Goal: Task Accomplishment & Management: Use online tool/utility

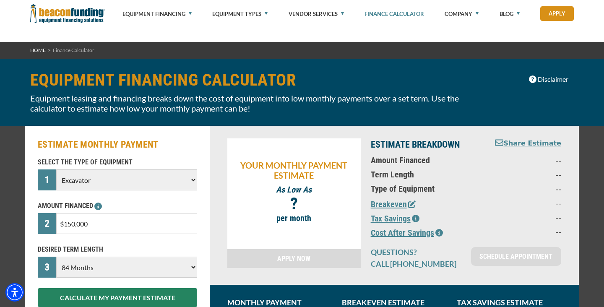
select select "22"
select select "84"
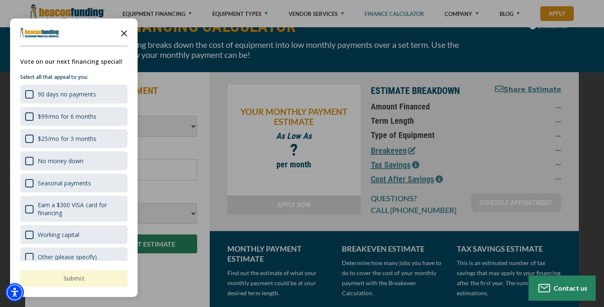
click at [130, 28] on icon "Close the survey" at bounding box center [124, 32] width 17 height 17
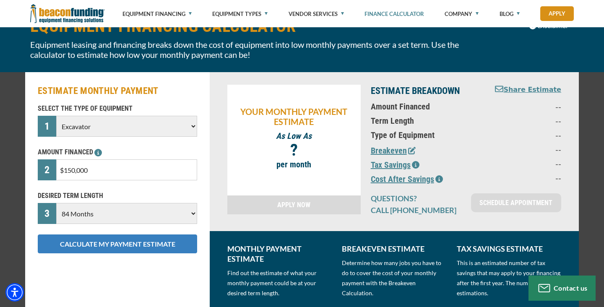
click at [160, 242] on button "CALCULATE MY PAYMENT ESTIMATE" at bounding box center [117, 243] width 159 height 19
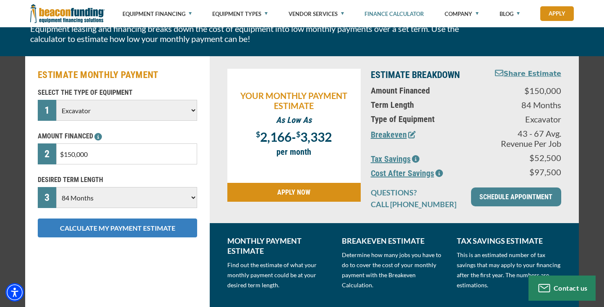
scroll to position [70, 0]
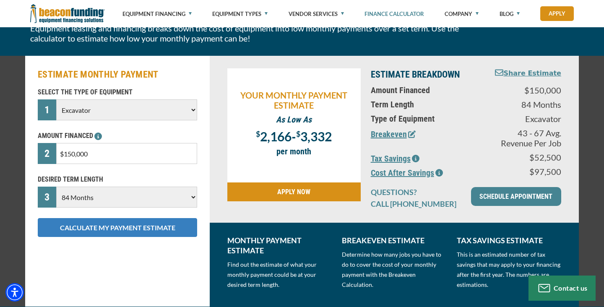
click at [156, 226] on button "CALCULATE MY PAYMENT ESTIMATE" at bounding box center [117, 227] width 159 height 19
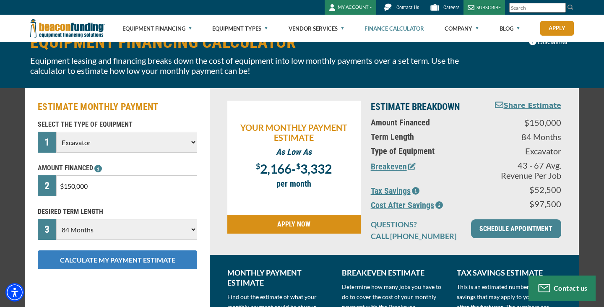
scroll to position [43, 0]
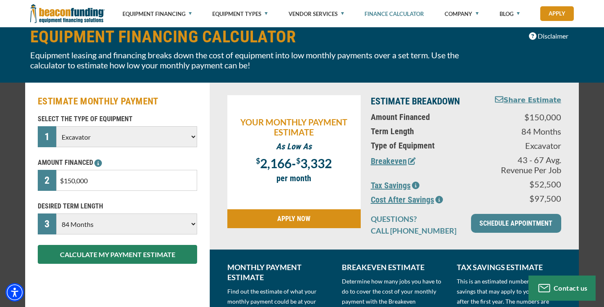
click at [401, 182] on button "Tax Savings" at bounding box center [395, 185] width 49 height 13
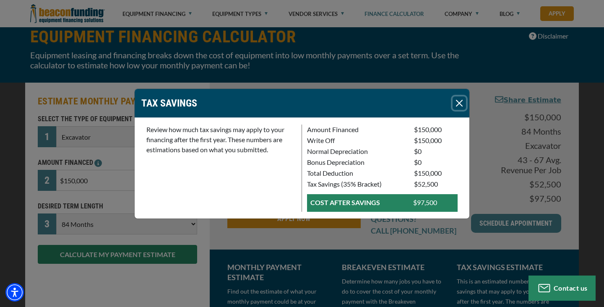
click at [459, 104] on button "Close" at bounding box center [458, 102] width 13 height 13
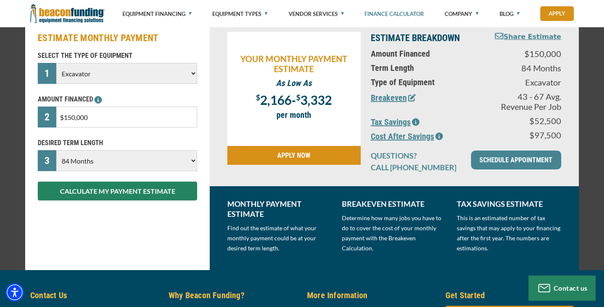
scroll to position [107, 0]
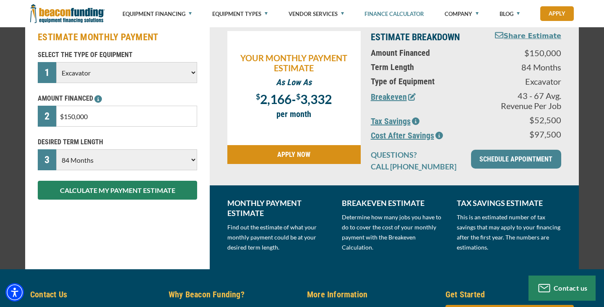
click at [403, 99] on button "Breakeven" at bounding box center [393, 97] width 45 height 13
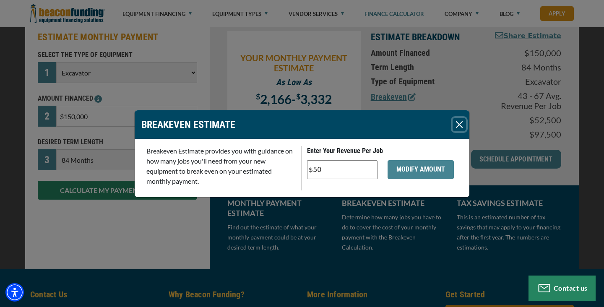
click at [463, 127] on button "Close" at bounding box center [458, 124] width 13 height 13
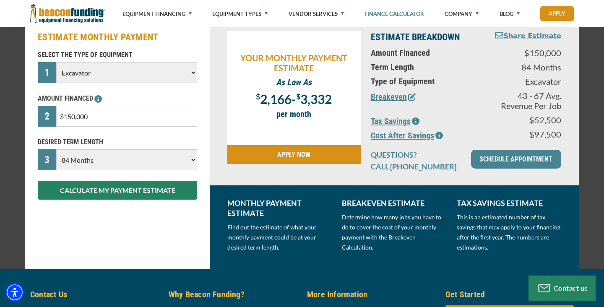
click at [425, 137] on button "Cost After Savings" at bounding box center [407, 135] width 72 height 13
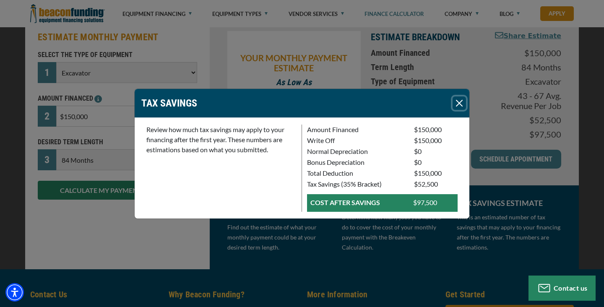
click at [465, 106] on button "Close" at bounding box center [458, 102] width 13 height 13
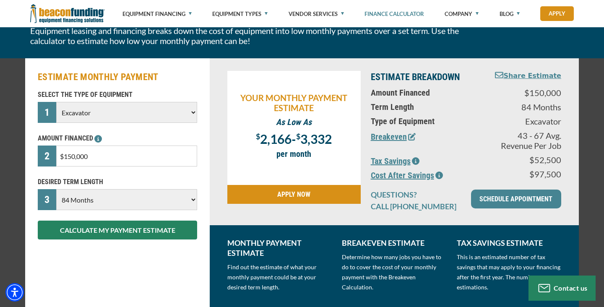
scroll to position [54, 0]
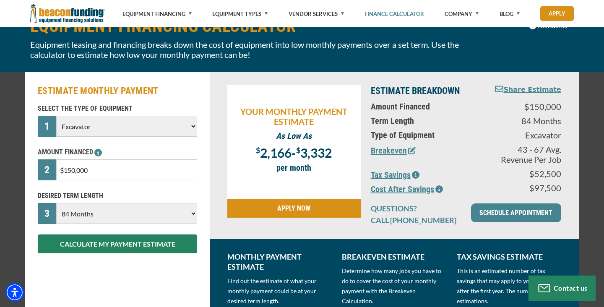
click at [103, 173] on input "$150,000" at bounding box center [126, 169] width 141 height 21
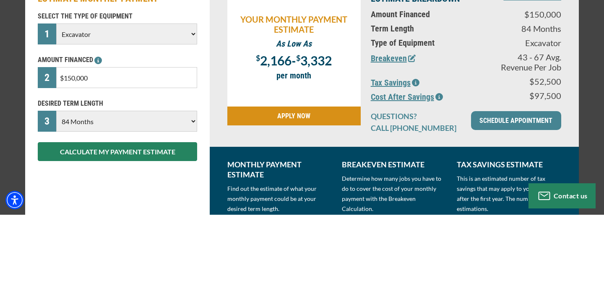
type input "$15,000"
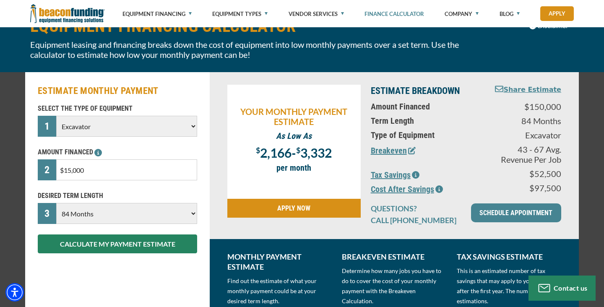
click at [188, 216] on select "Choose 36 Months 48 Months 60 Months 72 Months 84 Months" at bounding box center [126, 213] width 141 height 21
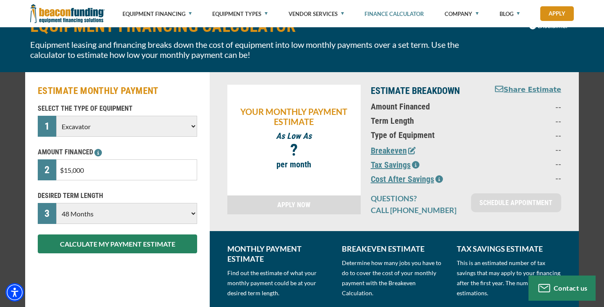
click at [56, 203] on select "Choose 36 Months 48 Months 60 Months" at bounding box center [126, 213] width 141 height 21
click at [190, 213] on select "Choose 36 Months 48 Months 60 Months" at bounding box center [126, 213] width 141 height 21
select select "60"
click at [56, 203] on select "Choose 36 Months 48 Months 60 Months" at bounding box center [126, 213] width 141 height 21
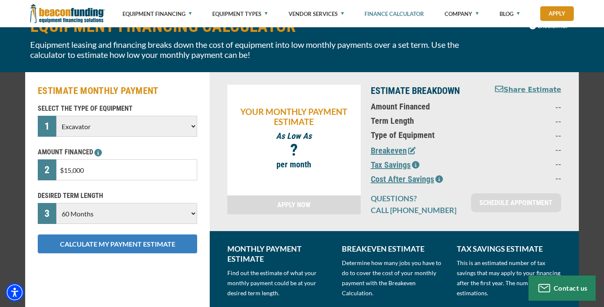
click at [150, 244] on button "CALCULATE MY PAYMENT ESTIMATE" at bounding box center [117, 243] width 159 height 19
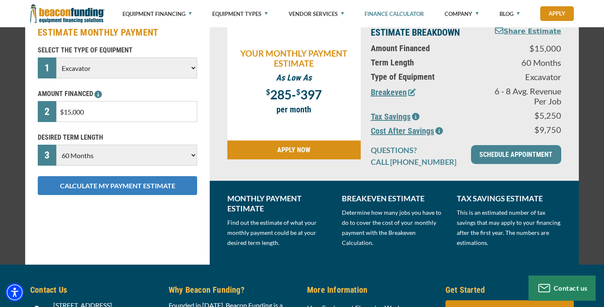
scroll to position [0, 0]
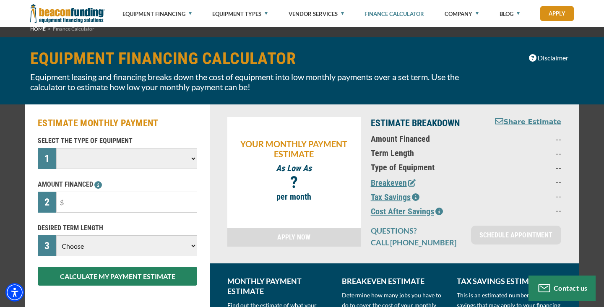
scroll to position [65, 0]
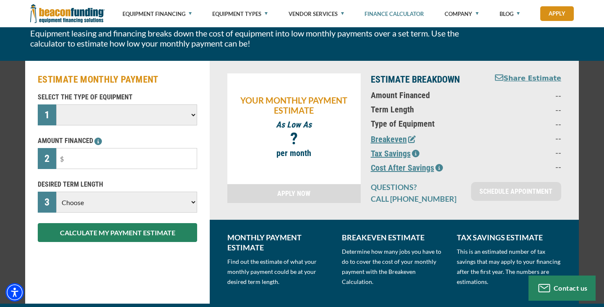
click at [127, 111] on select at bounding box center [126, 114] width 141 height 21
click at [195, 119] on select at bounding box center [126, 114] width 141 height 21
click at [190, 116] on select at bounding box center [126, 114] width 141 height 21
click at [192, 120] on select at bounding box center [126, 114] width 141 height 21
click at [189, 114] on select "Choose Backhoe Boom/Bucket Truck Chipper Commercial Mower Crane DTG/DTF Printin…" at bounding box center [126, 114] width 141 height 21
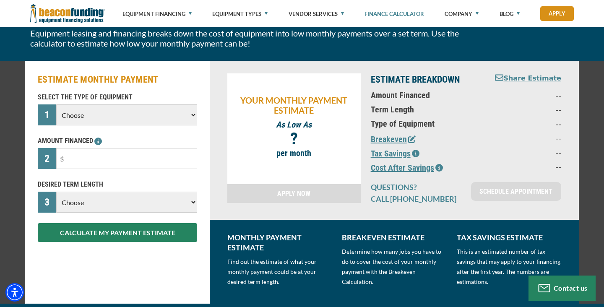
select select "22"
click at [56, 104] on select "Choose Backhoe Boom/Bucket Truck Chipper Commercial Mower Crane DTG/DTF Printin…" at bounding box center [126, 114] width 141 height 21
click at [98, 158] on input "text" at bounding box center [126, 158] width 141 height 21
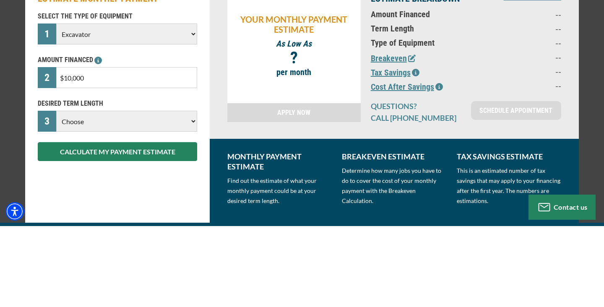
type input "$100,000"
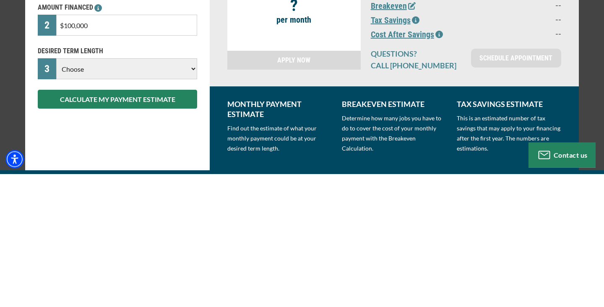
click at [192, 207] on select "Choose 36 Months 48 Months 60 Months" at bounding box center [126, 202] width 141 height 21
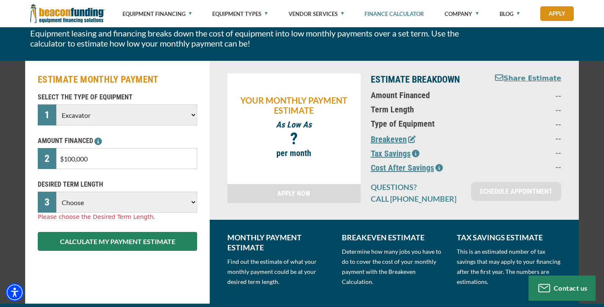
click at [192, 205] on select "Choose 36 Months 48 Months 60 Months 72 Months" at bounding box center [126, 202] width 141 height 21
select select "72"
click at [56, 192] on select "Choose 36 Months 48 Months 60 Months 72 Months" at bounding box center [126, 202] width 141 height 21
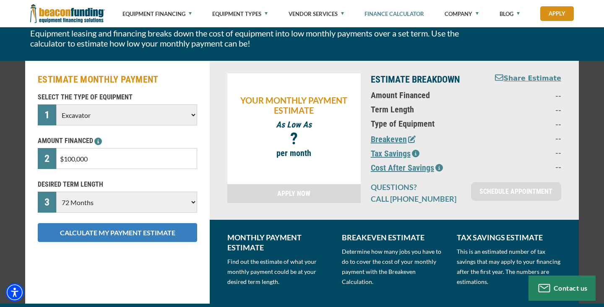
click at [152, 233] on button "CALCULATE MY PAYMENT ESTIMATE" at bounding box center [117, 232] width 159 height 19
